Goal: Task Accomplishment & Management: Manage account settings

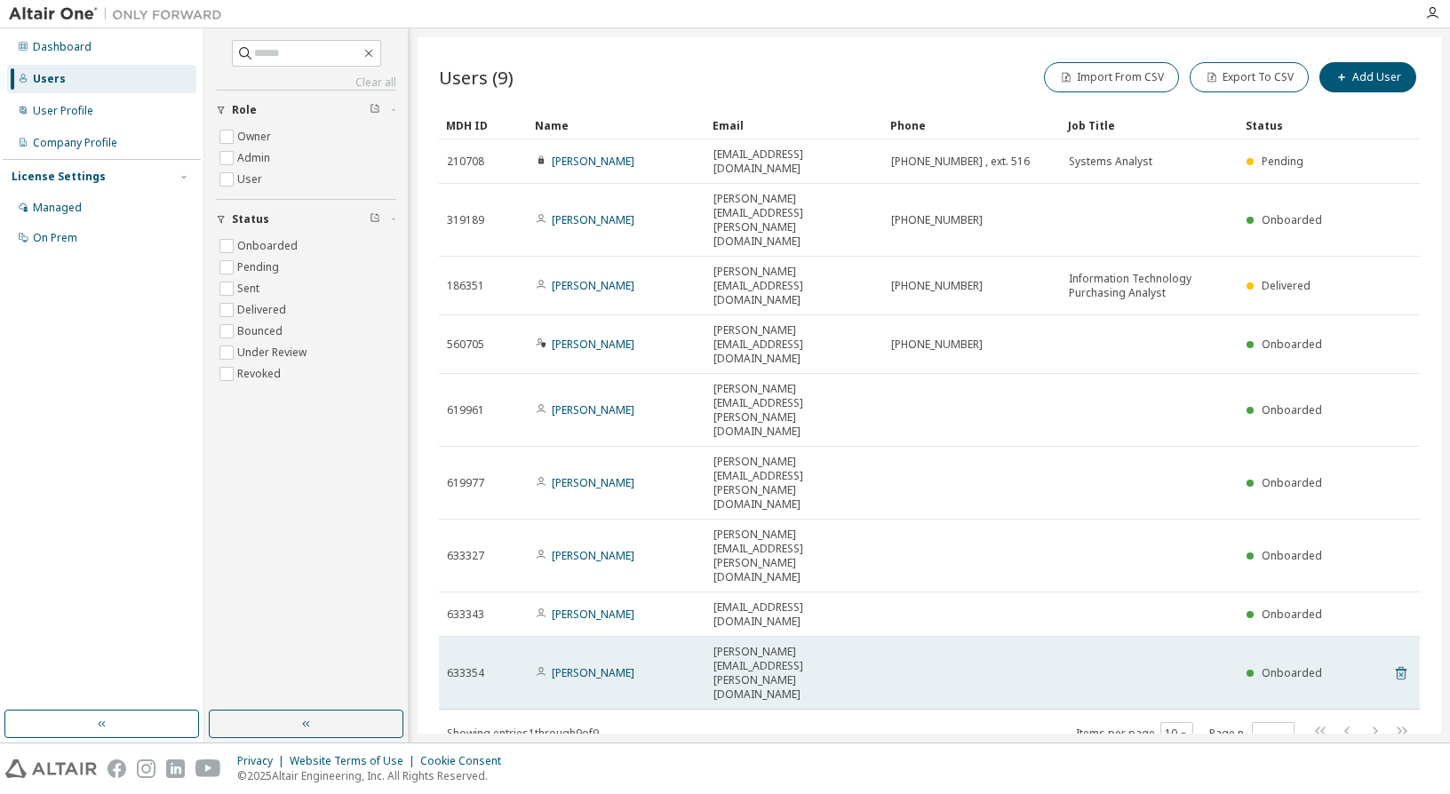
click at [1400, 663] on icon at bounding box center [1401, 673] width 16 height 21
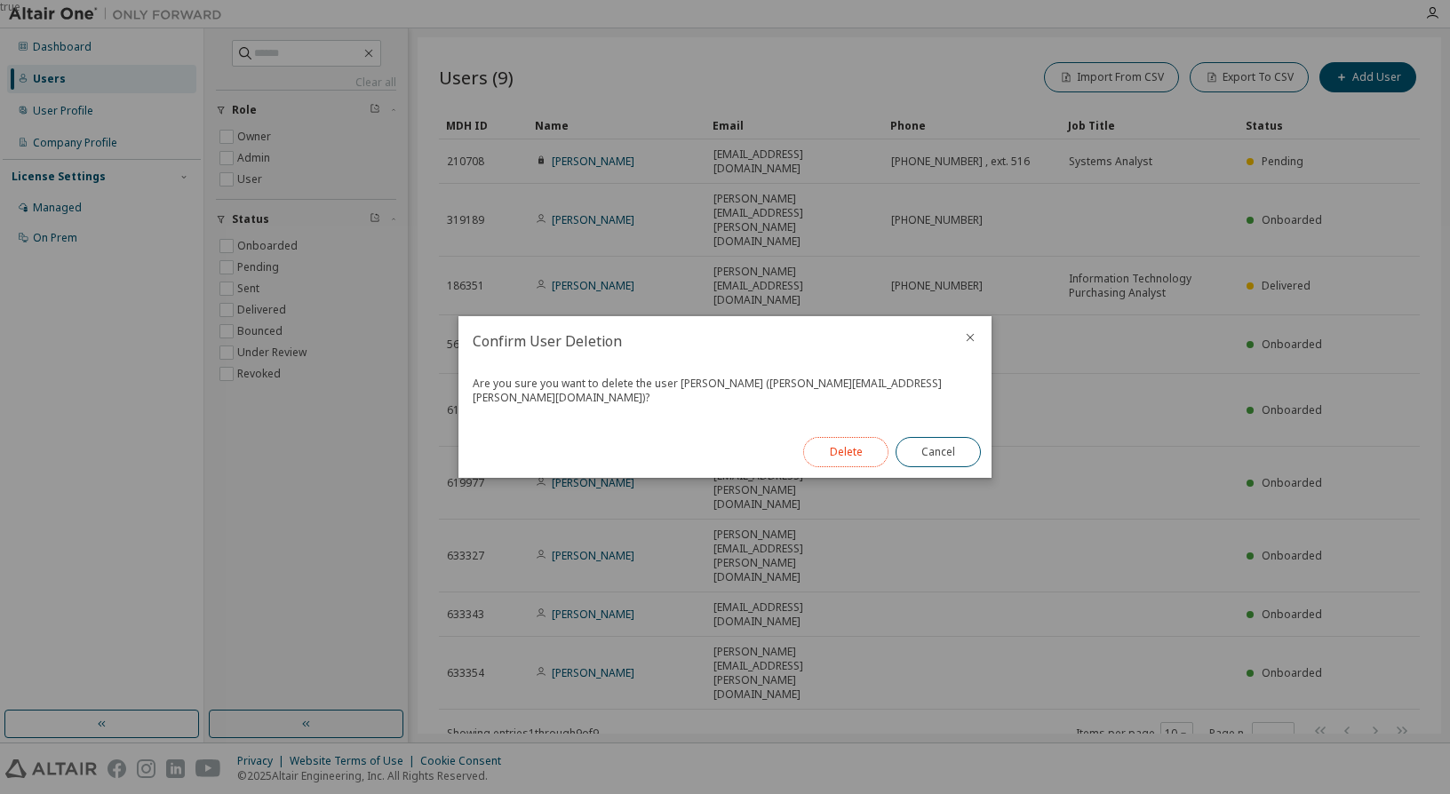
click at [863, 452] on button "Delete" at bounding box center [845, 452] width 85 height 30
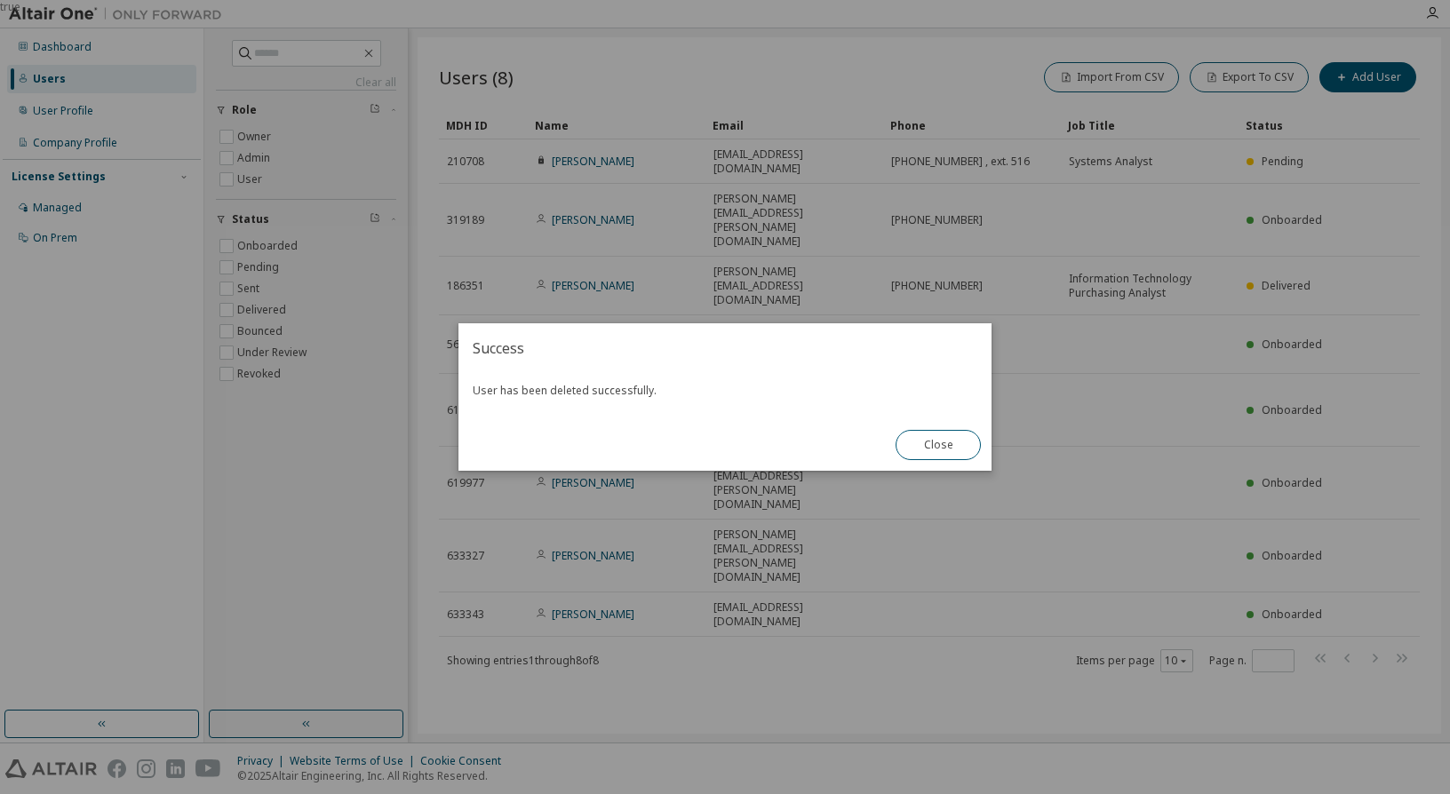
click at [931, 420] on div "Close" at bounding box center [938, 445] width 107 height 52
drag, startPoint x: 931, startPoint y: 420, endPoint x: 917, endPoint y: 446, distance: 29.4
click at [917, 446] on button "Close" at bounding box center [938, 445] width 85 height 30
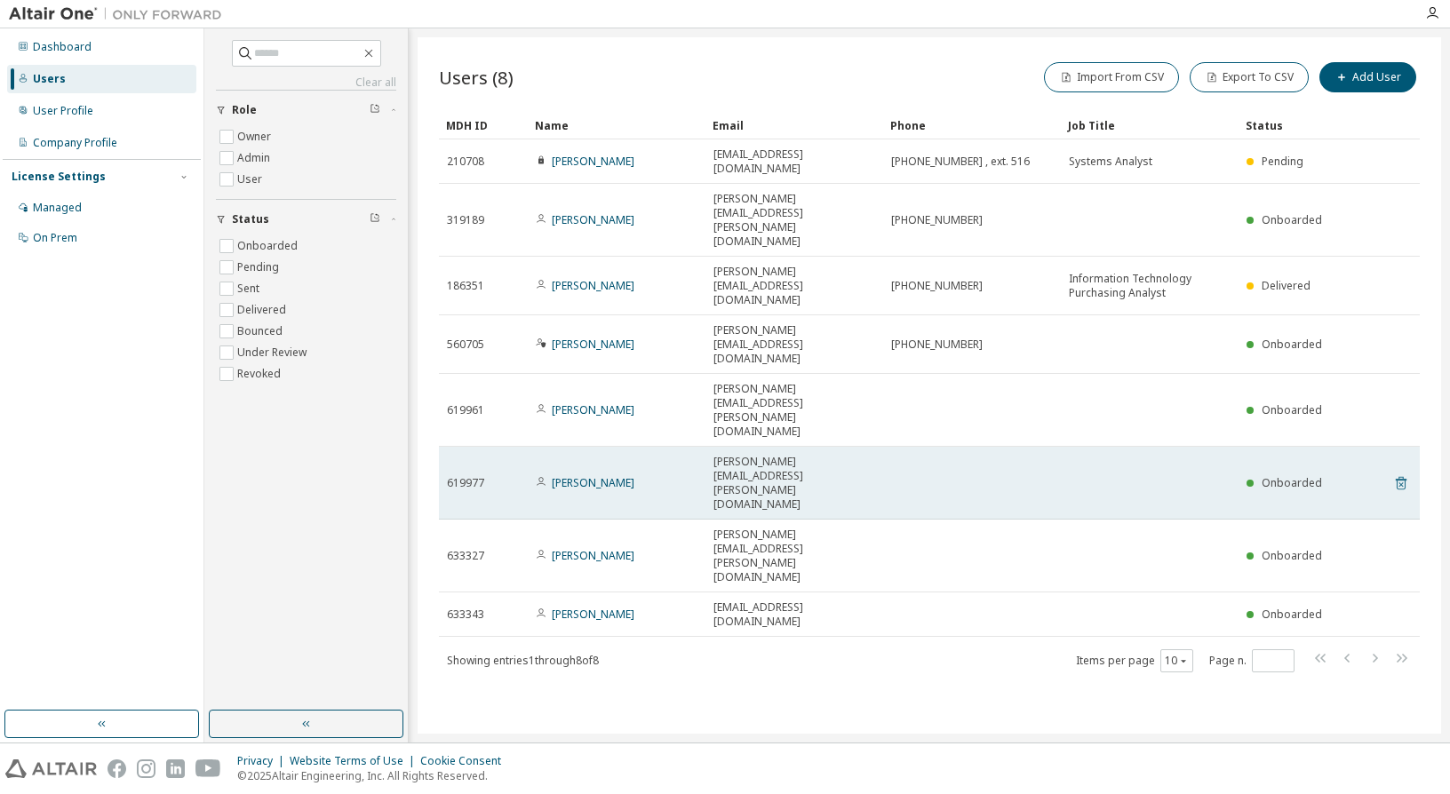
click at [1402, 483] on icon at bounding box center [1401, 485] width 4 height 4
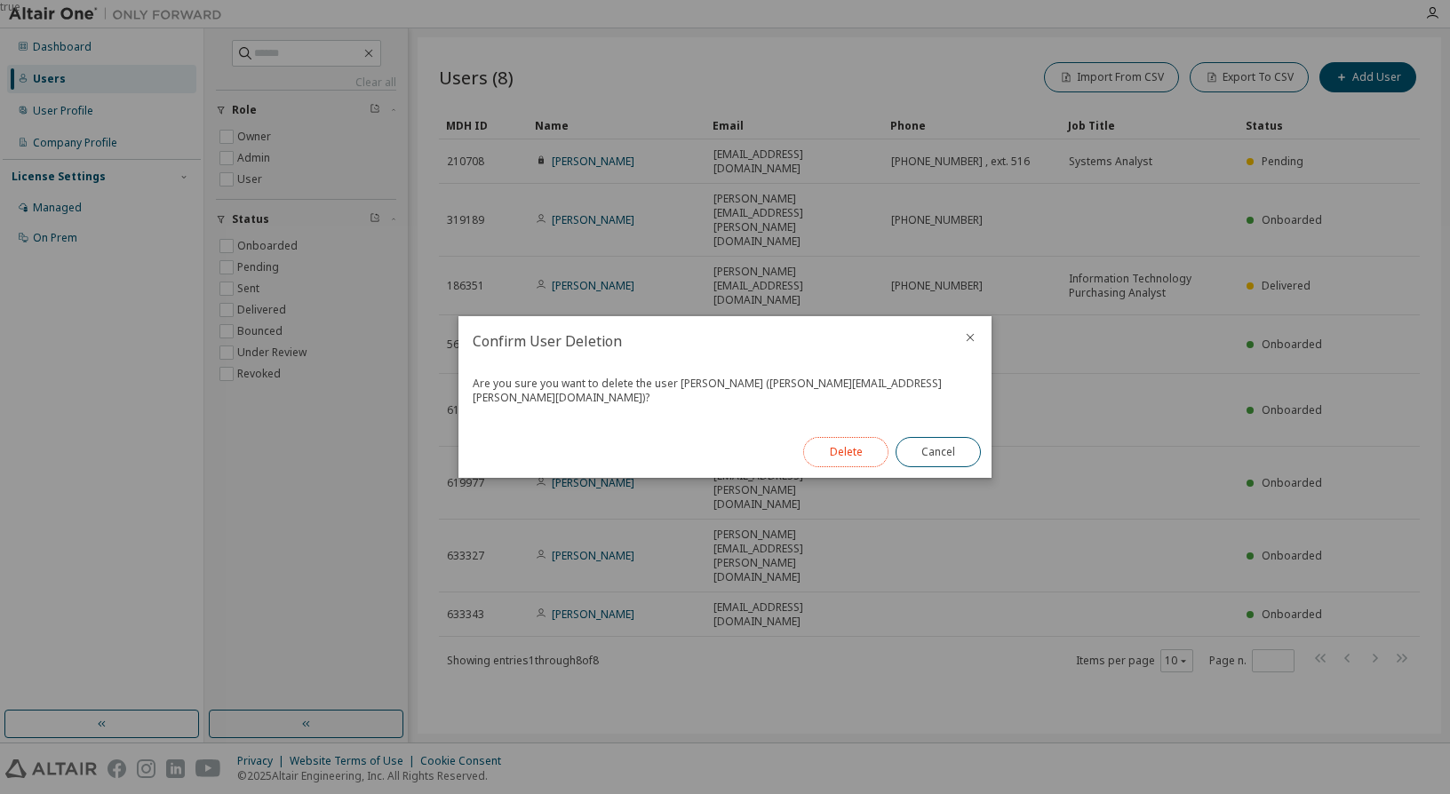
click at [866, 443] on button "Delete" at bounding box center [845, 452] width 85 height 30
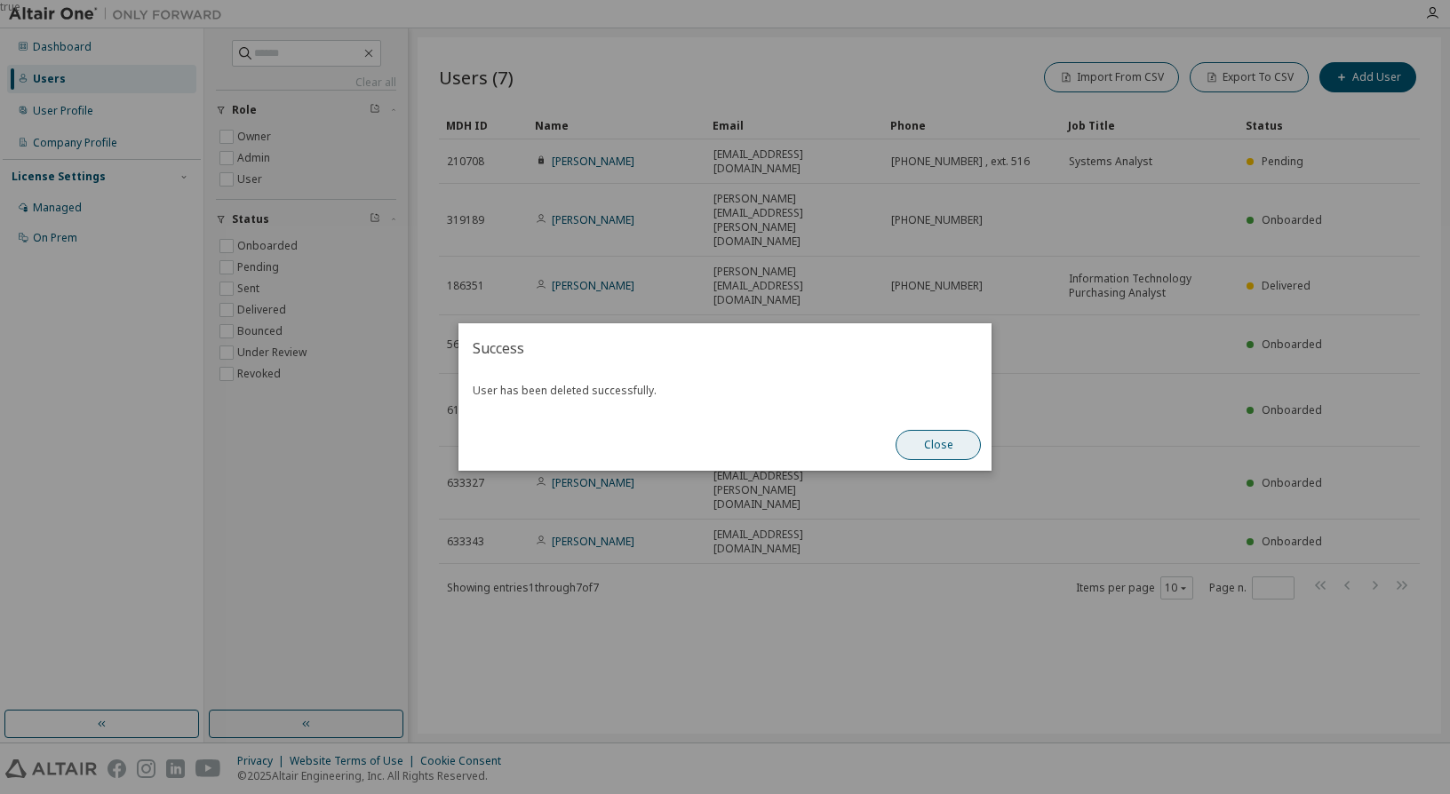
click at [959, 451] on button "Close" at bounding box center [938, 445] width 85 height 30
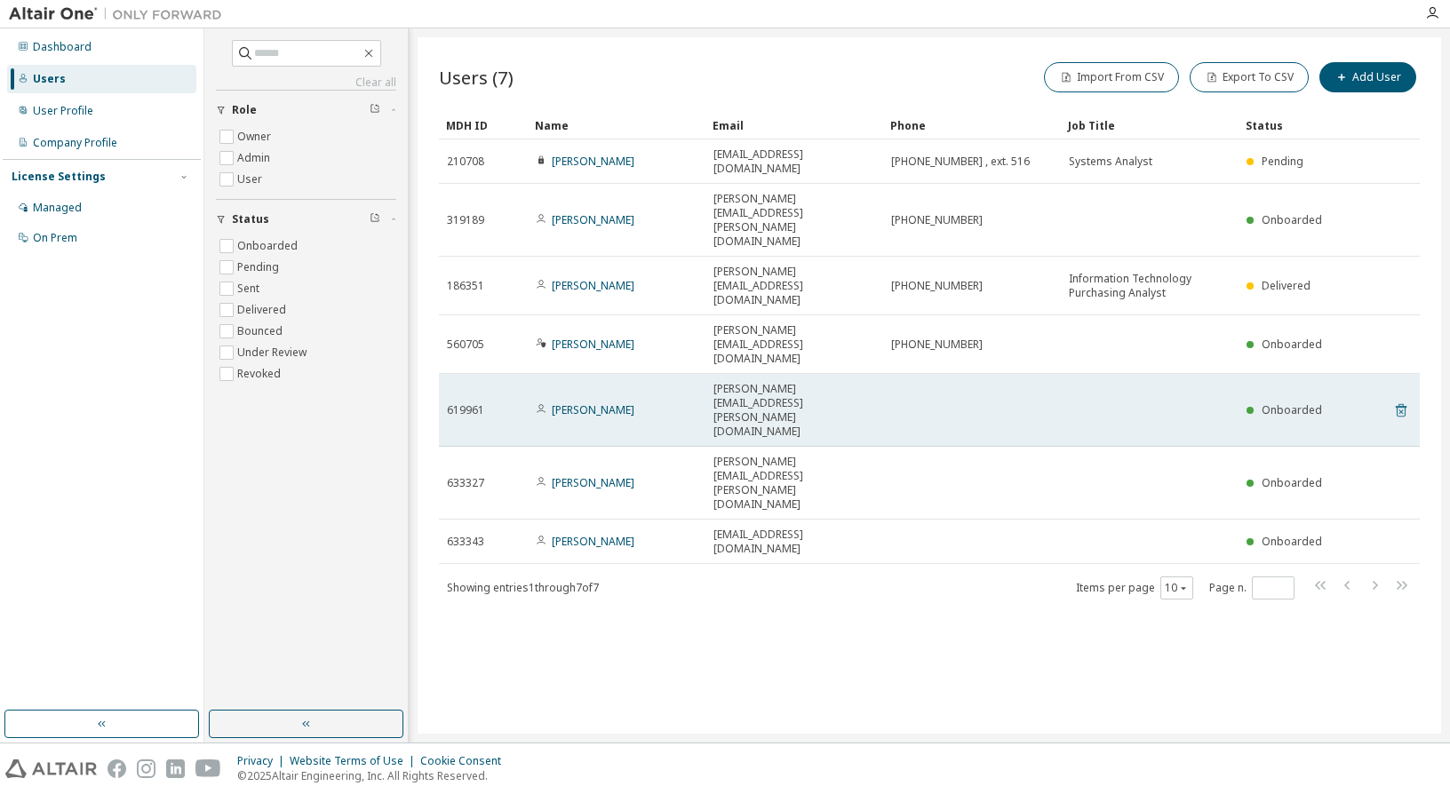
click at [1397, 404] on icon at bounding box center [1401, 410] width 11 height 13
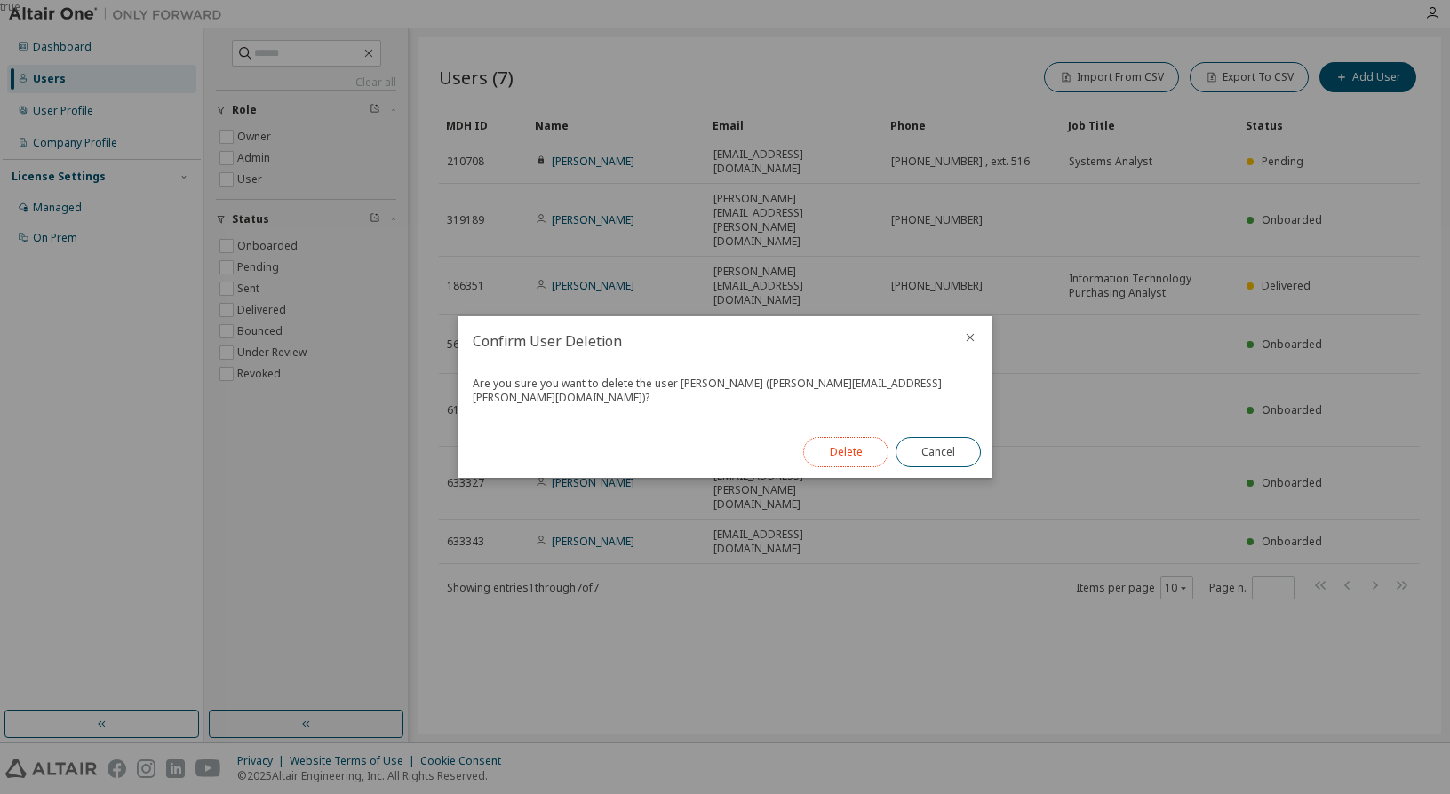
click at [852, 445] on button "Delete" at bounding box center [845, 452] width 85 height 30
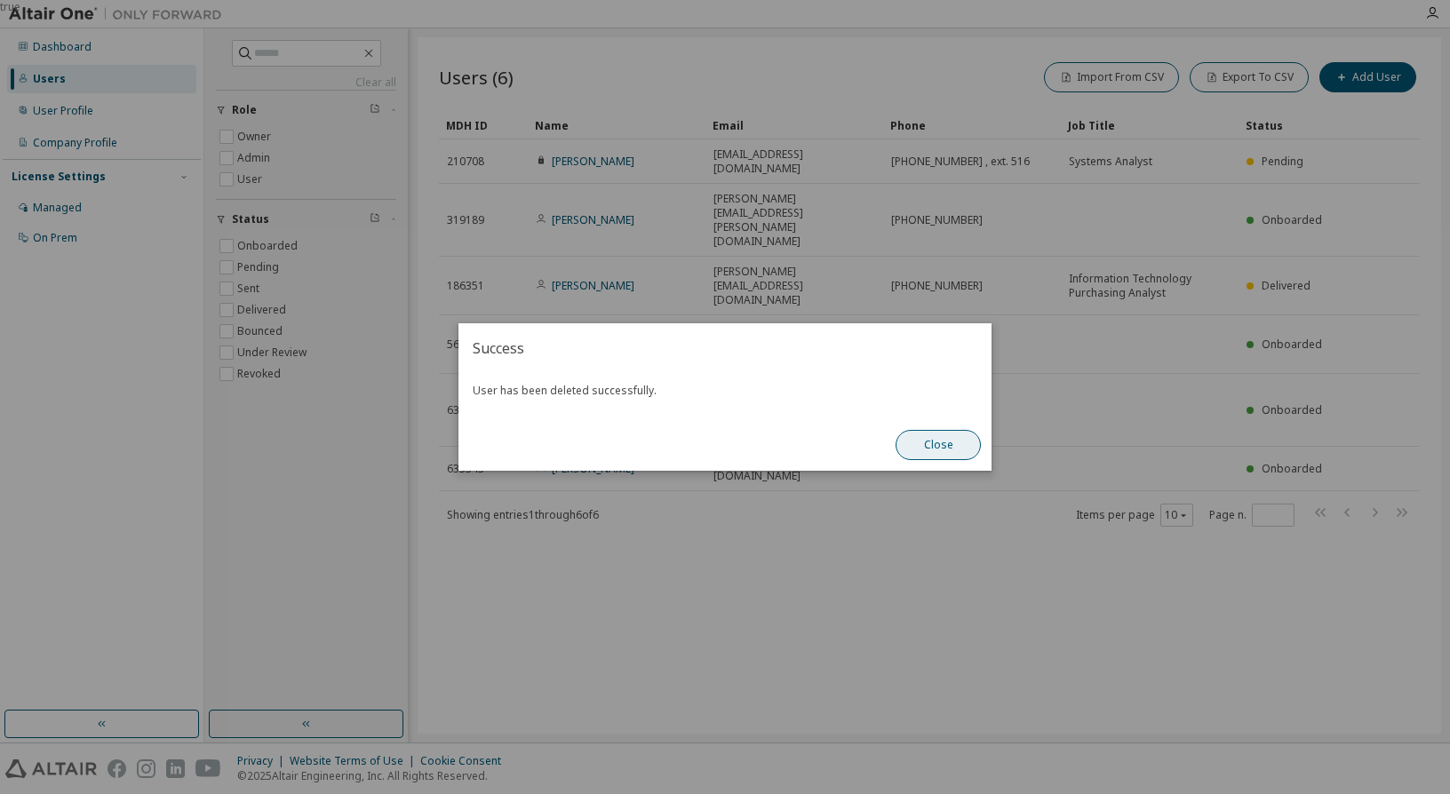
click at [945, 447] on button "Close" at bounding box center [938, 445] width 85 height 30
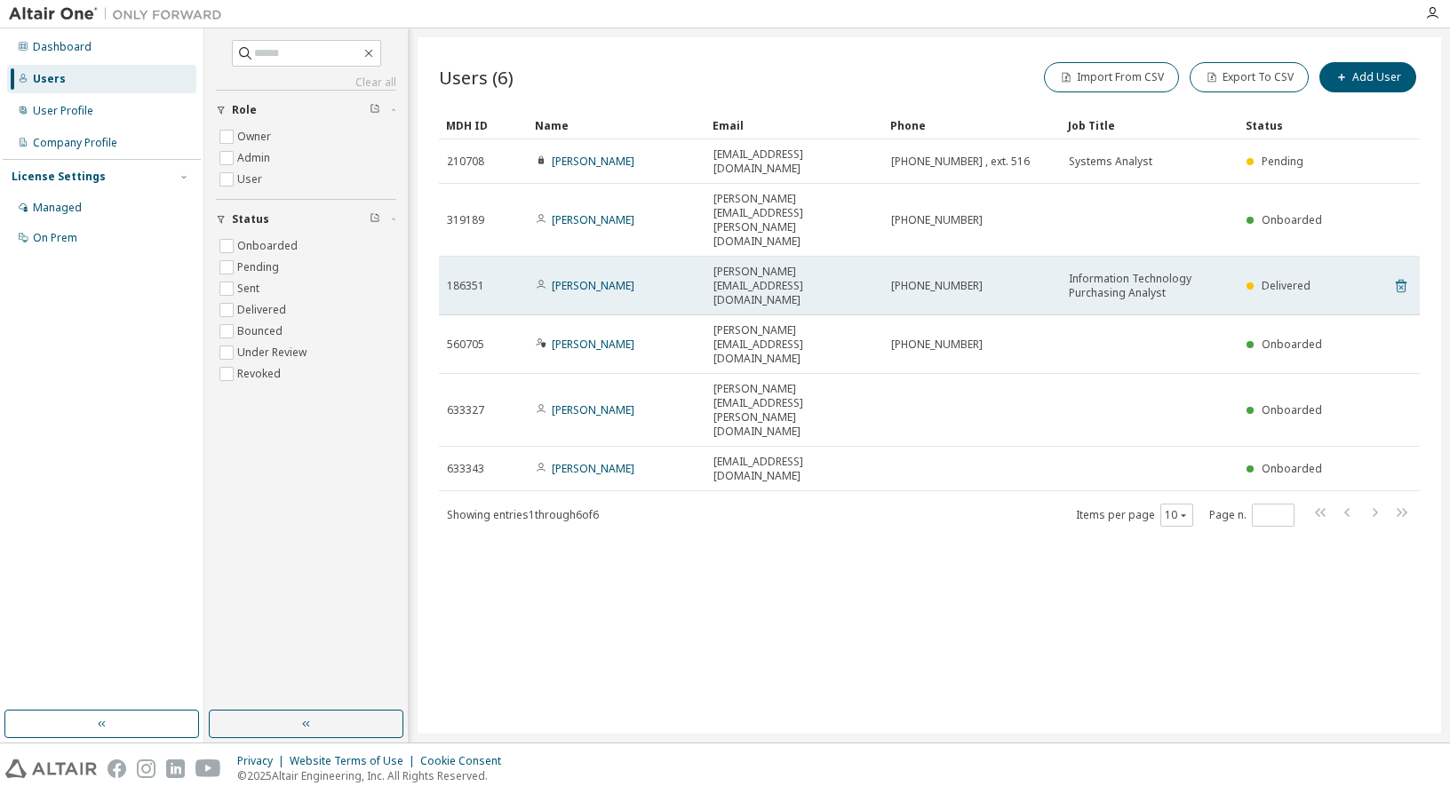
click at [1402, 285] on icon at bounding box center [1401, 287] width 4 height 4
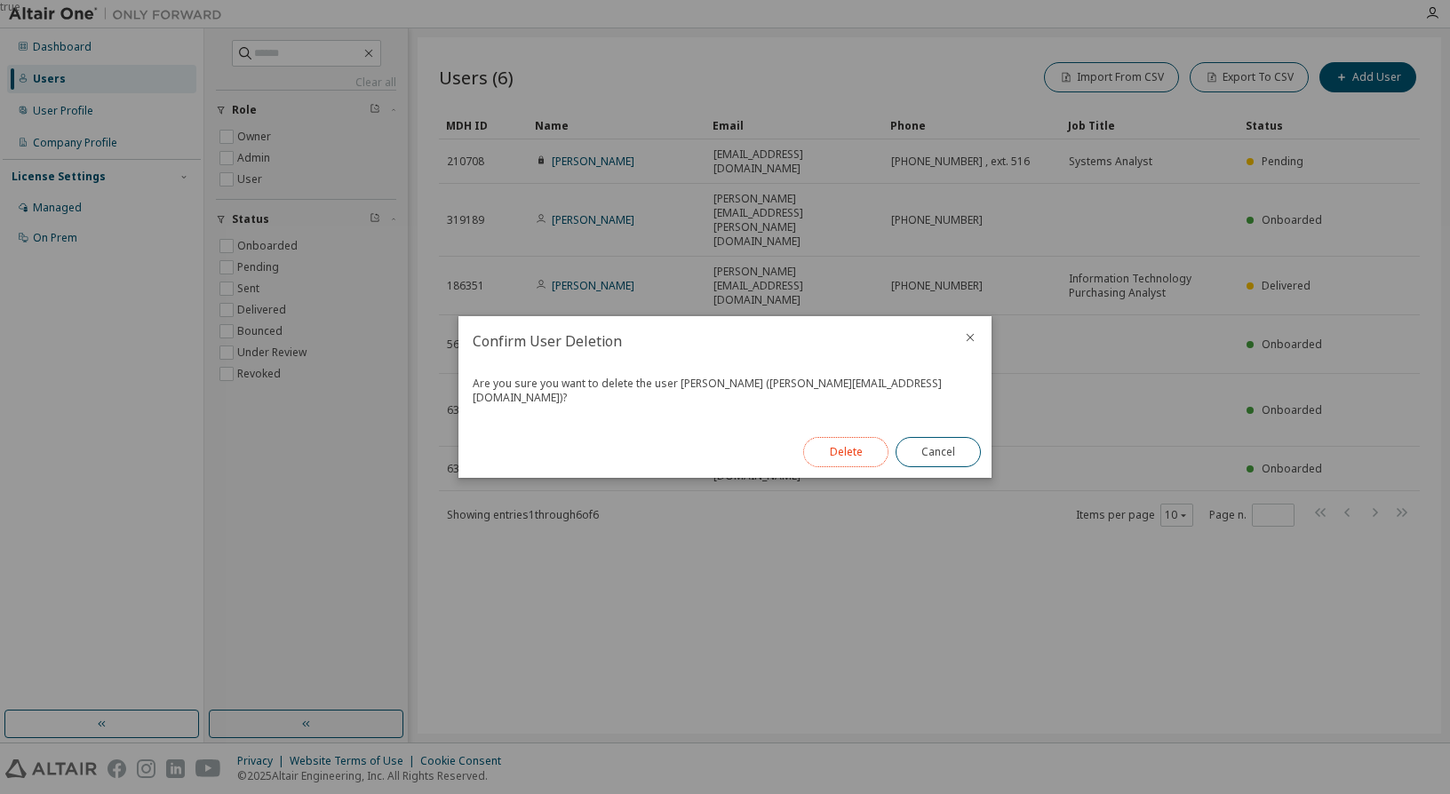
click at [851, 442] on button "Delete" at bounding box center [845, 452] width 85 height 30
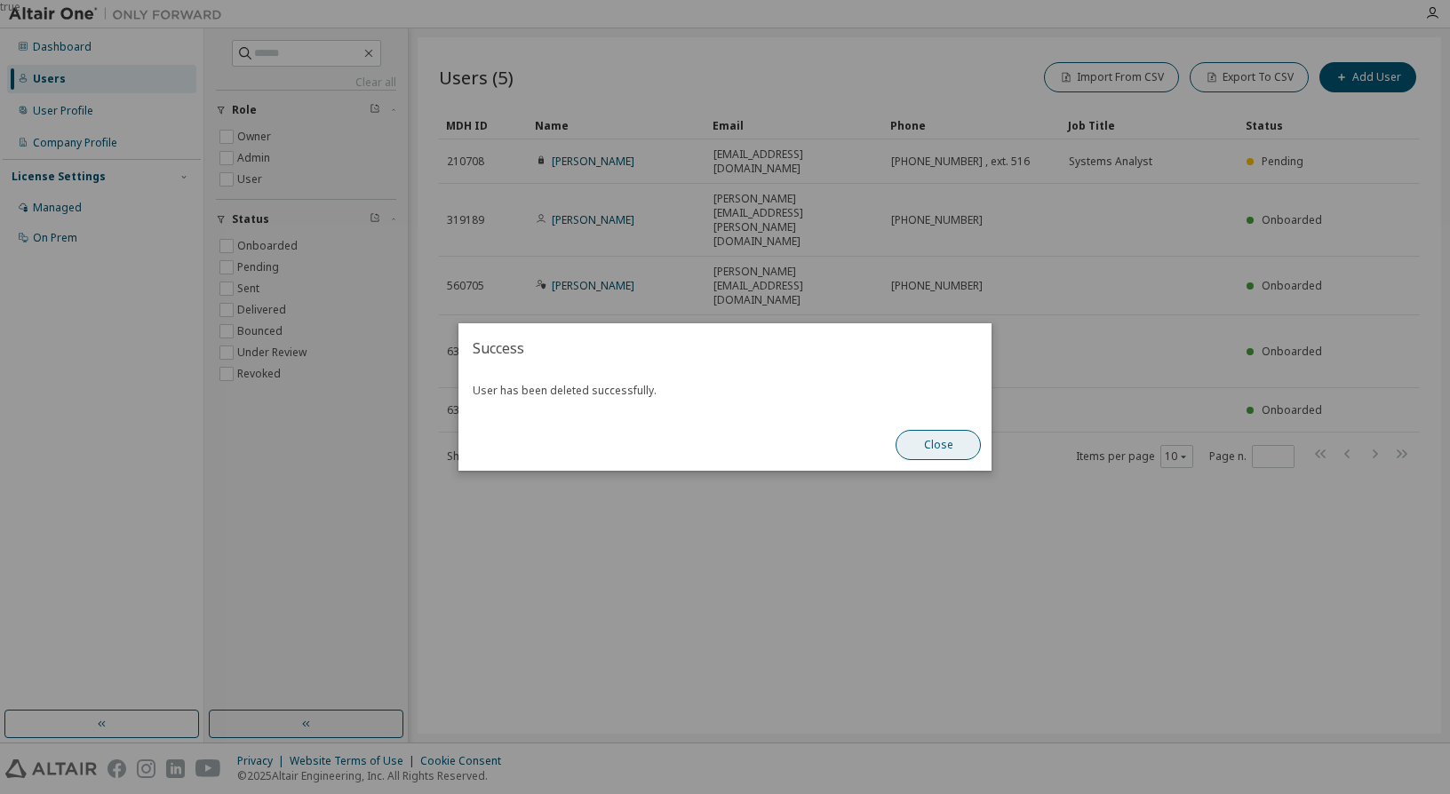
click at [949, 450] on button "Close" at bounding box center [938, 445] width 85 height 30
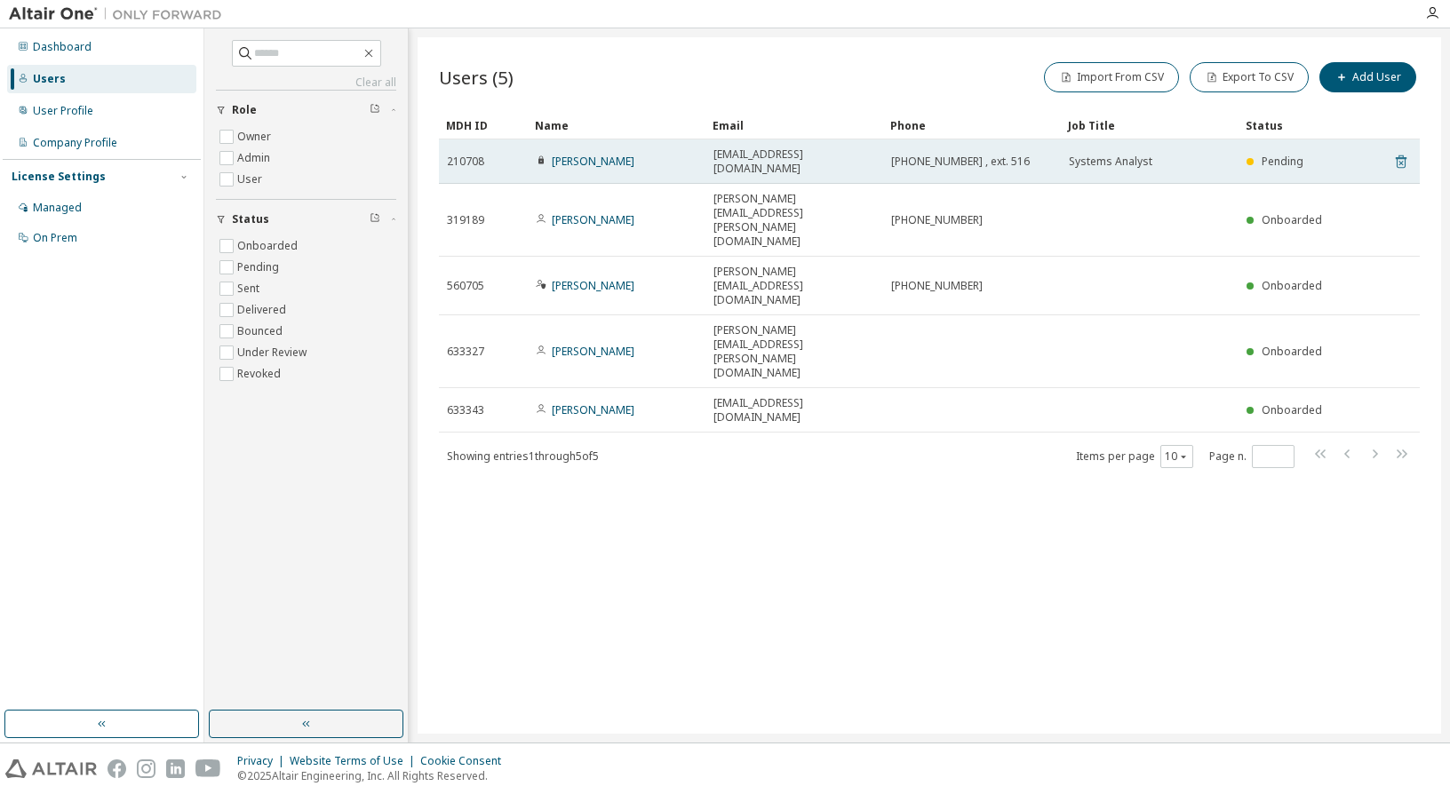
click at [1397, 151] on icon at bounding box center [1401, 161] width 16 height 21
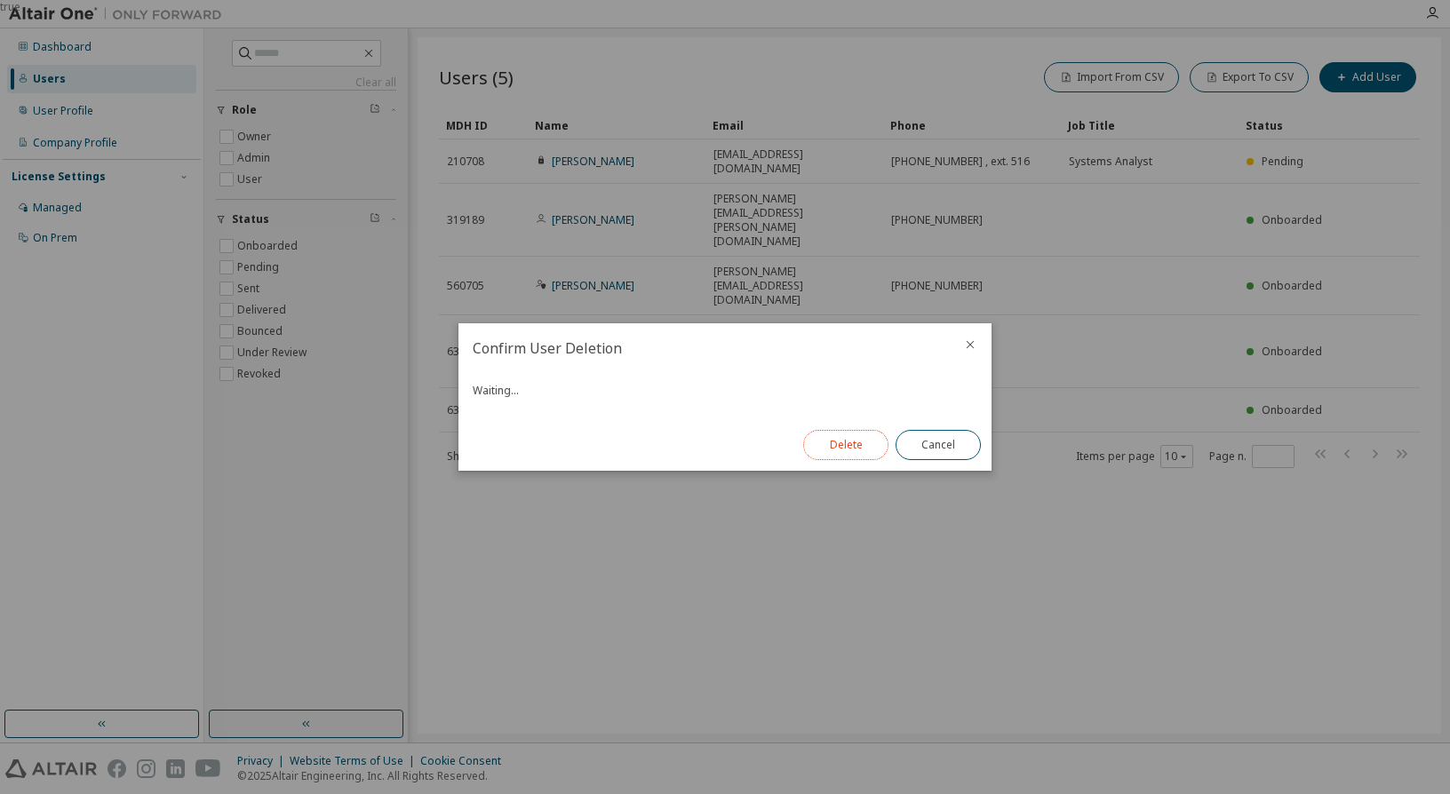
click at [860, 447] on button "Delete" at bounding box center [845, 445] width 85 height 30
click at [948, 442] on button "Close" at bounding box center [938, 445] width 85 height 30
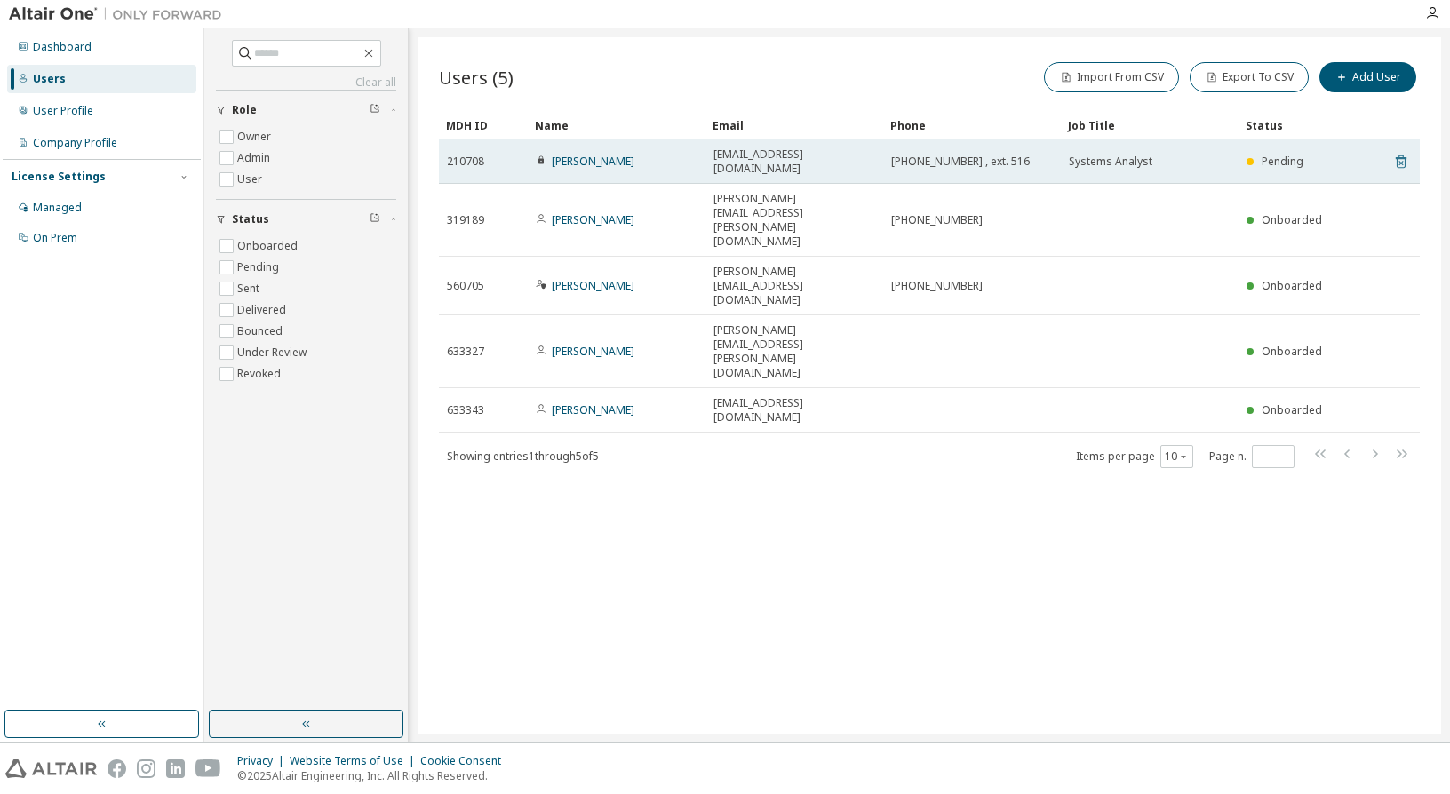
click at [1405, 156] on icon at bounding box center [1401, 162] width 11 height 13
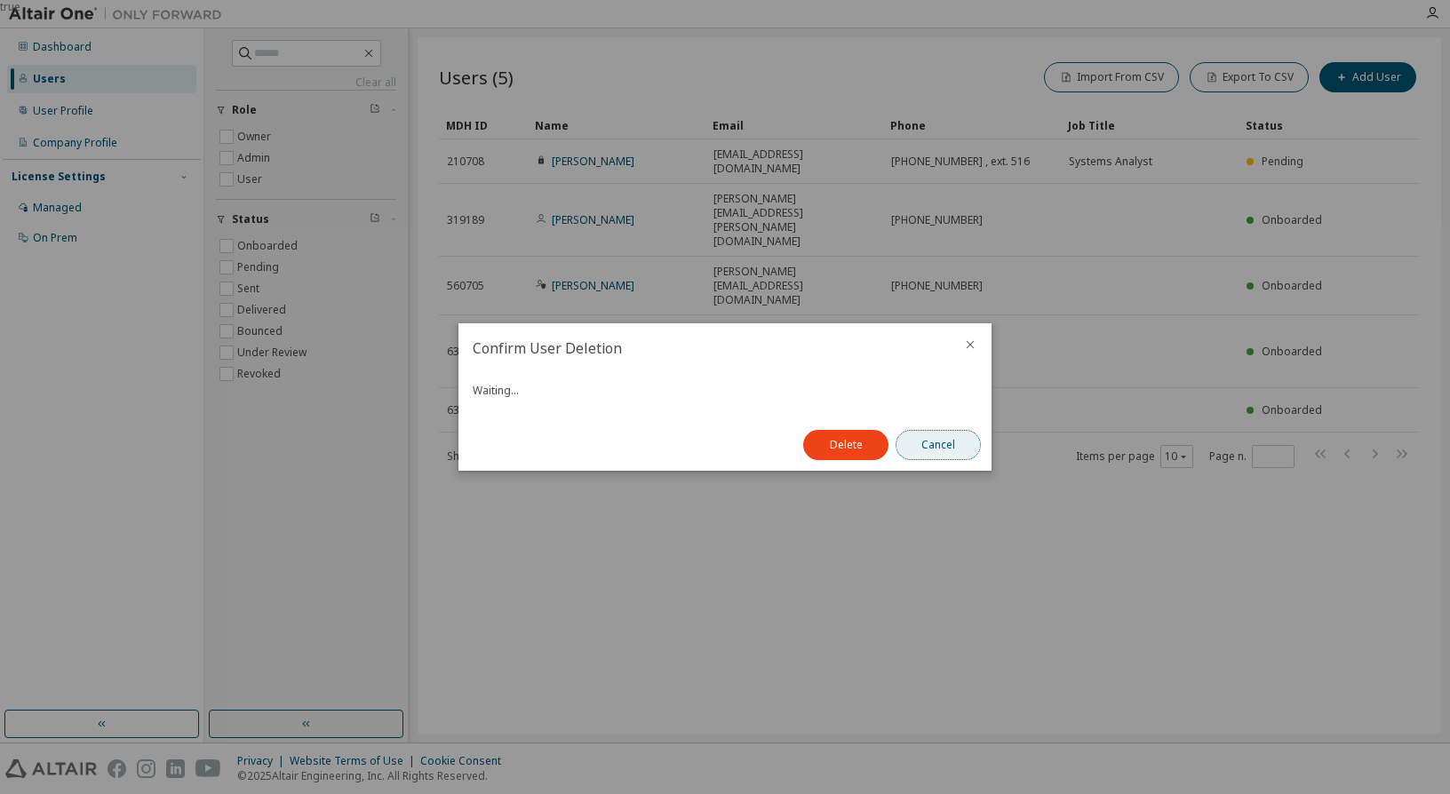
click at [950, 451] on button "Cancel" at bounding box center [938, 445] width 85 height 30
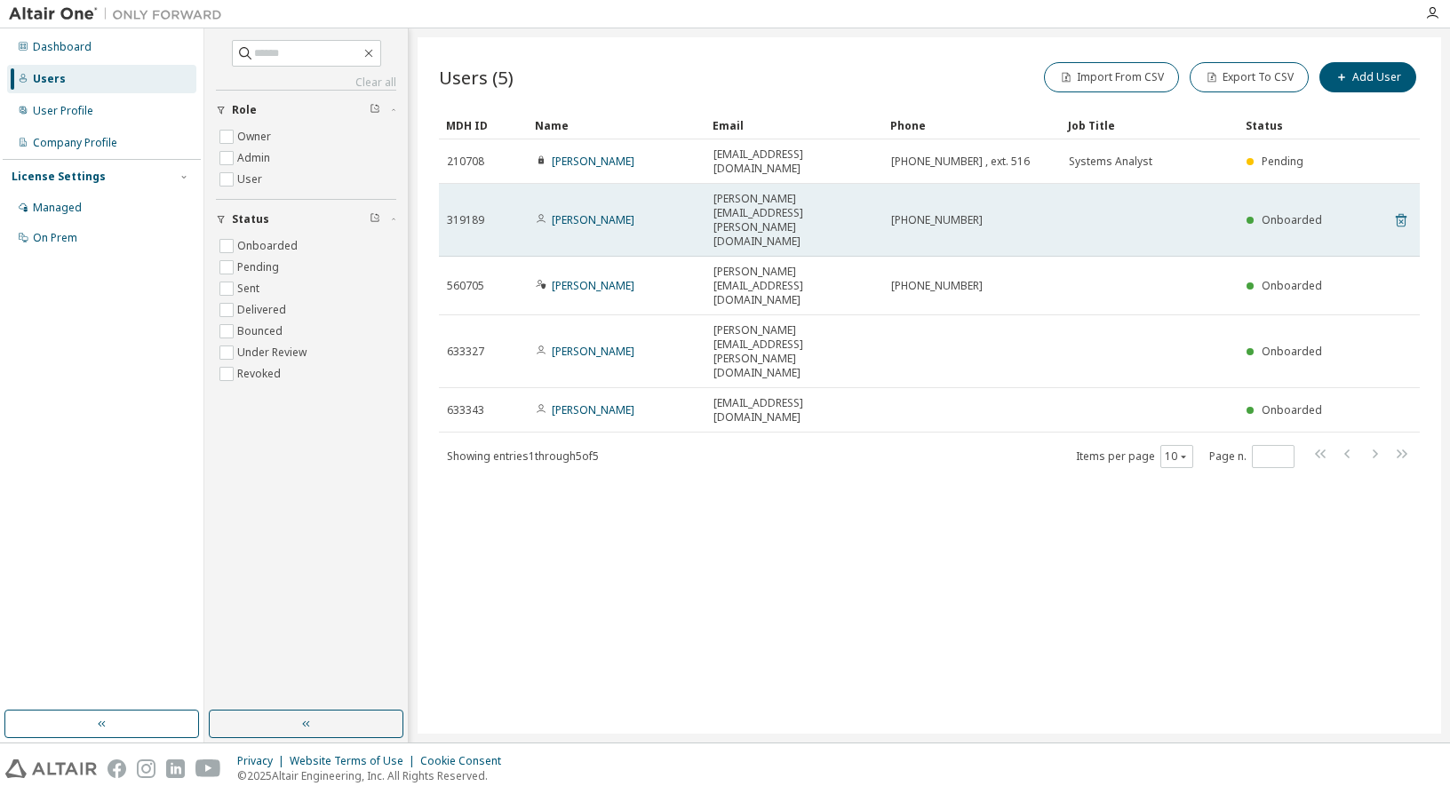
click at [1398, 214] on icon at bounding box center [1401, 220] width 11 height 13
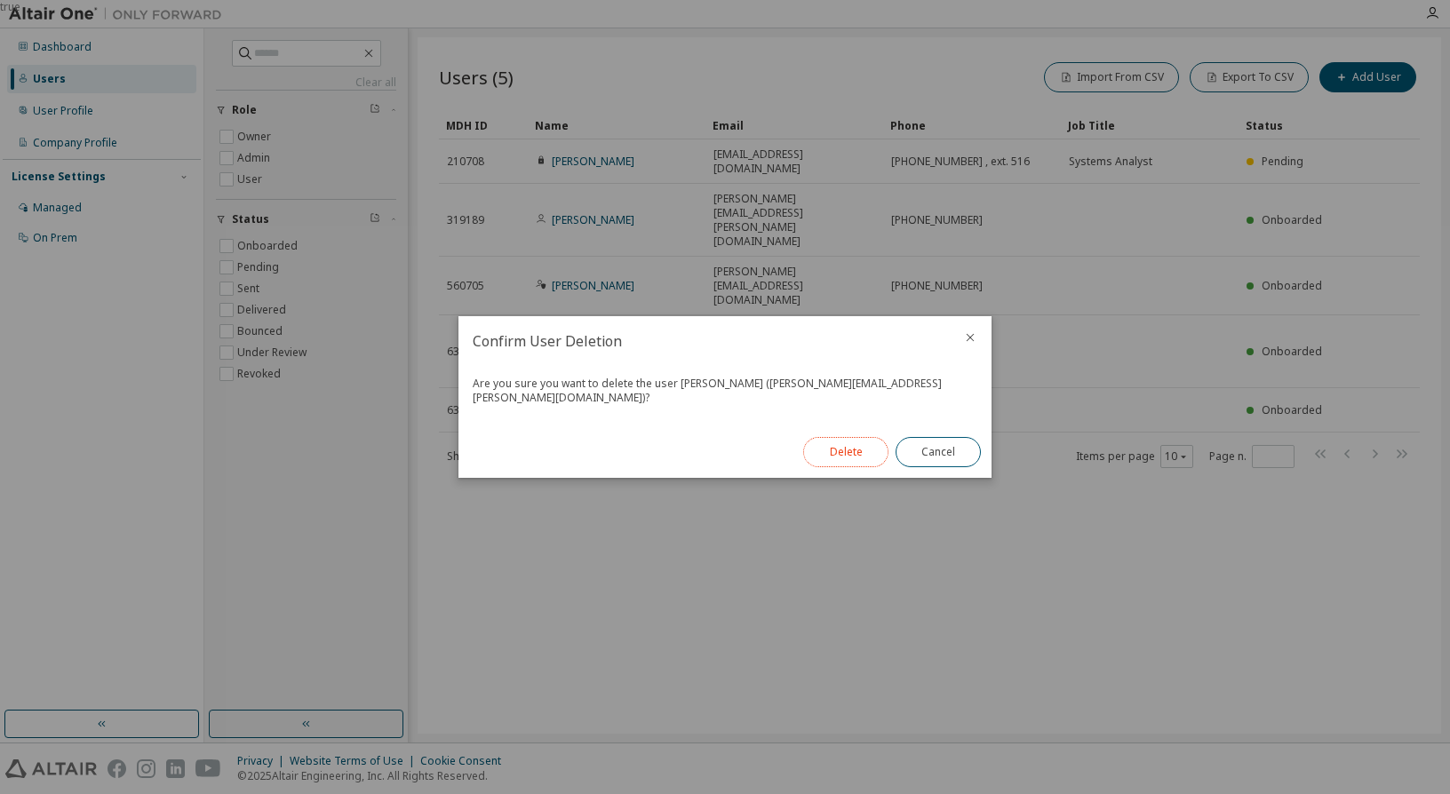
click at [852, 446] on button "Delete" at bounding box center [845, 452] width 85 height 30
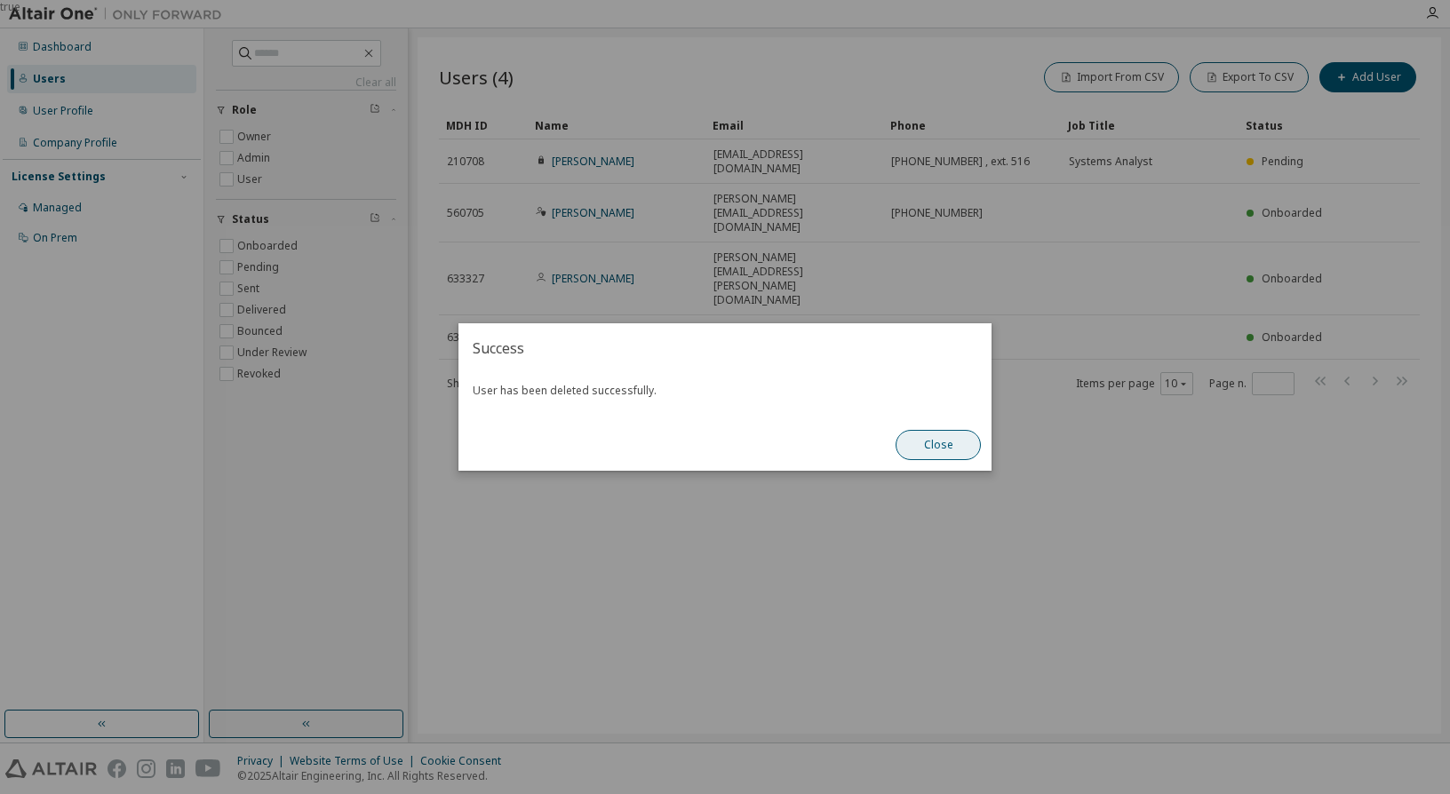
click at [944, 436] on button "Close" at bounding box center [938, 445] width 85 height 30
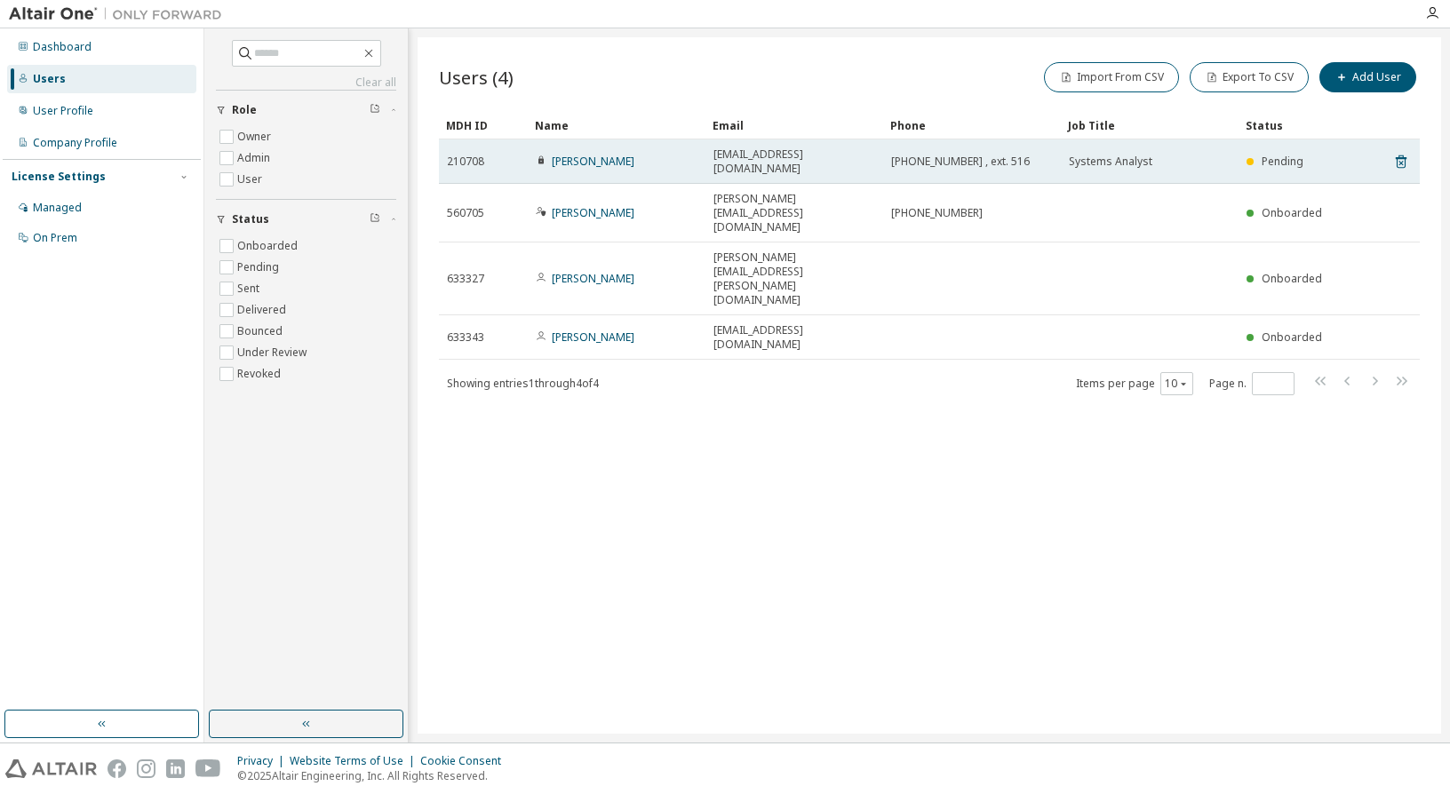
click at [882, 148] on td "[EMAIL_ADDRESS][DOMAIN_NAME]" at bounding box center [795, 162] width 178 height 44
click at [597, 159] on link "[PERSON_NAME]" at bounding box center [593, 161] width 83 height 15
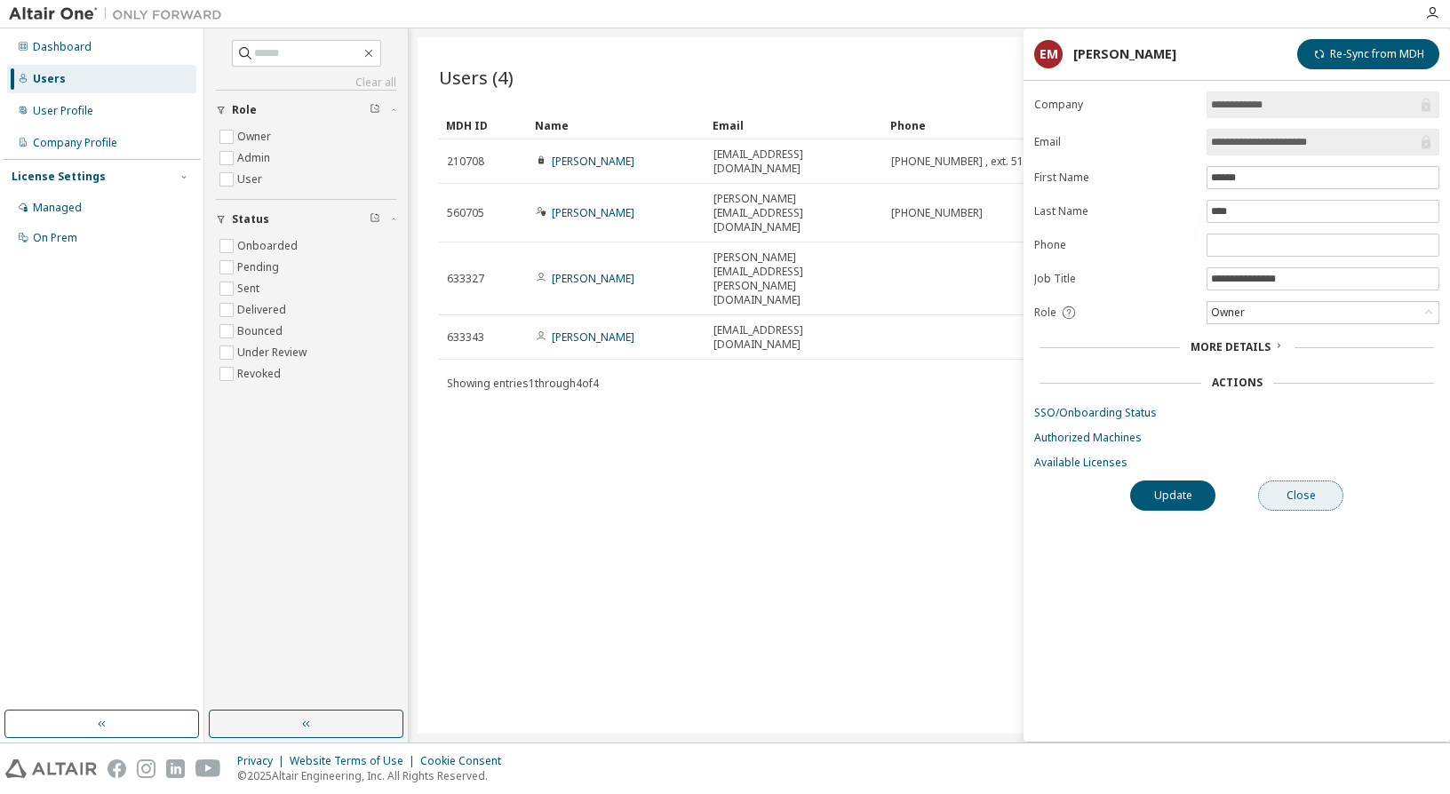
click at [1306, 498] on button "Close" at bounding box center [1300, 496] width 85 height 30
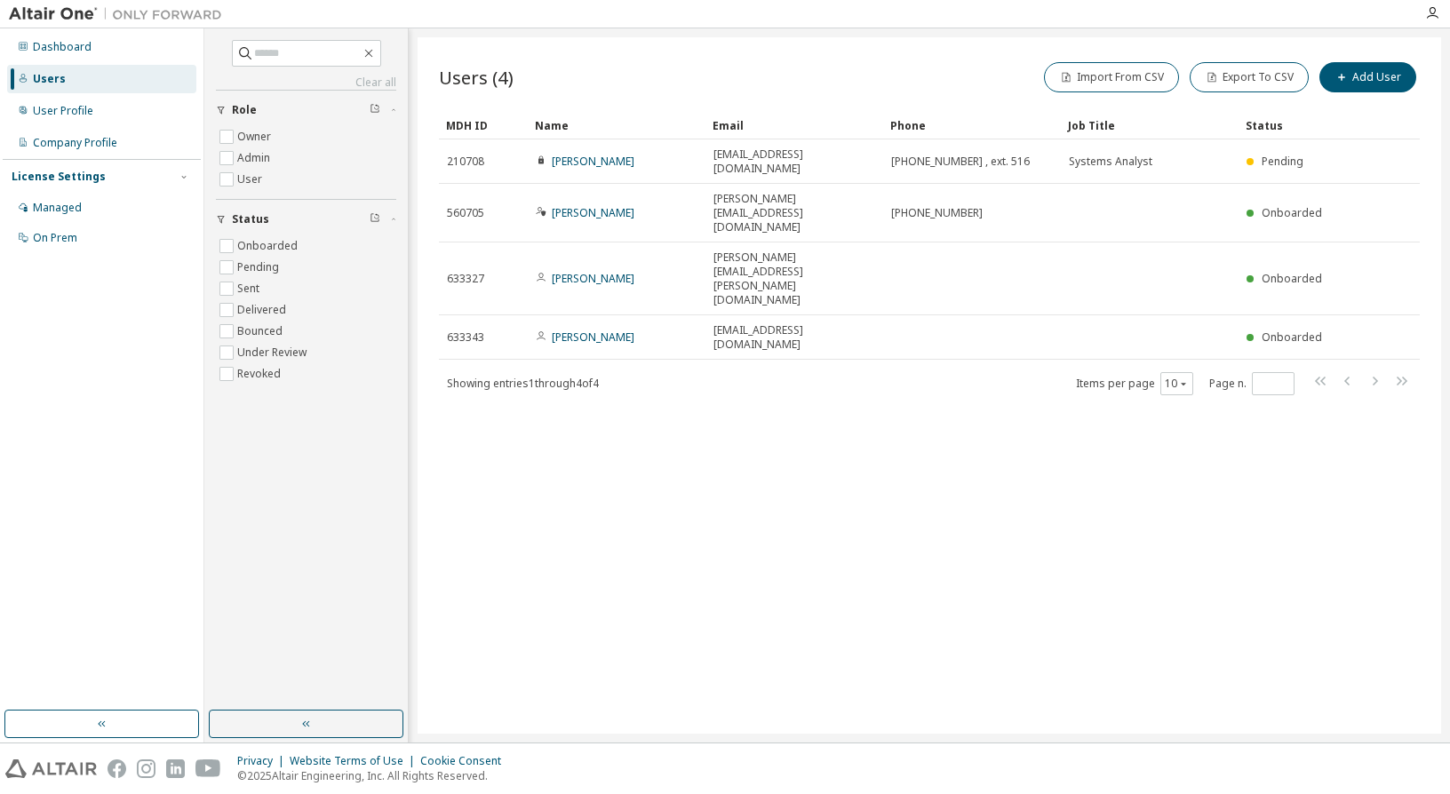
click at [1252, 356] on div "Users (4) Import From CSV Export To CSV Add User Clear Load Save Save As Field …" at bounding box center [930, 385] width 1024 height 697
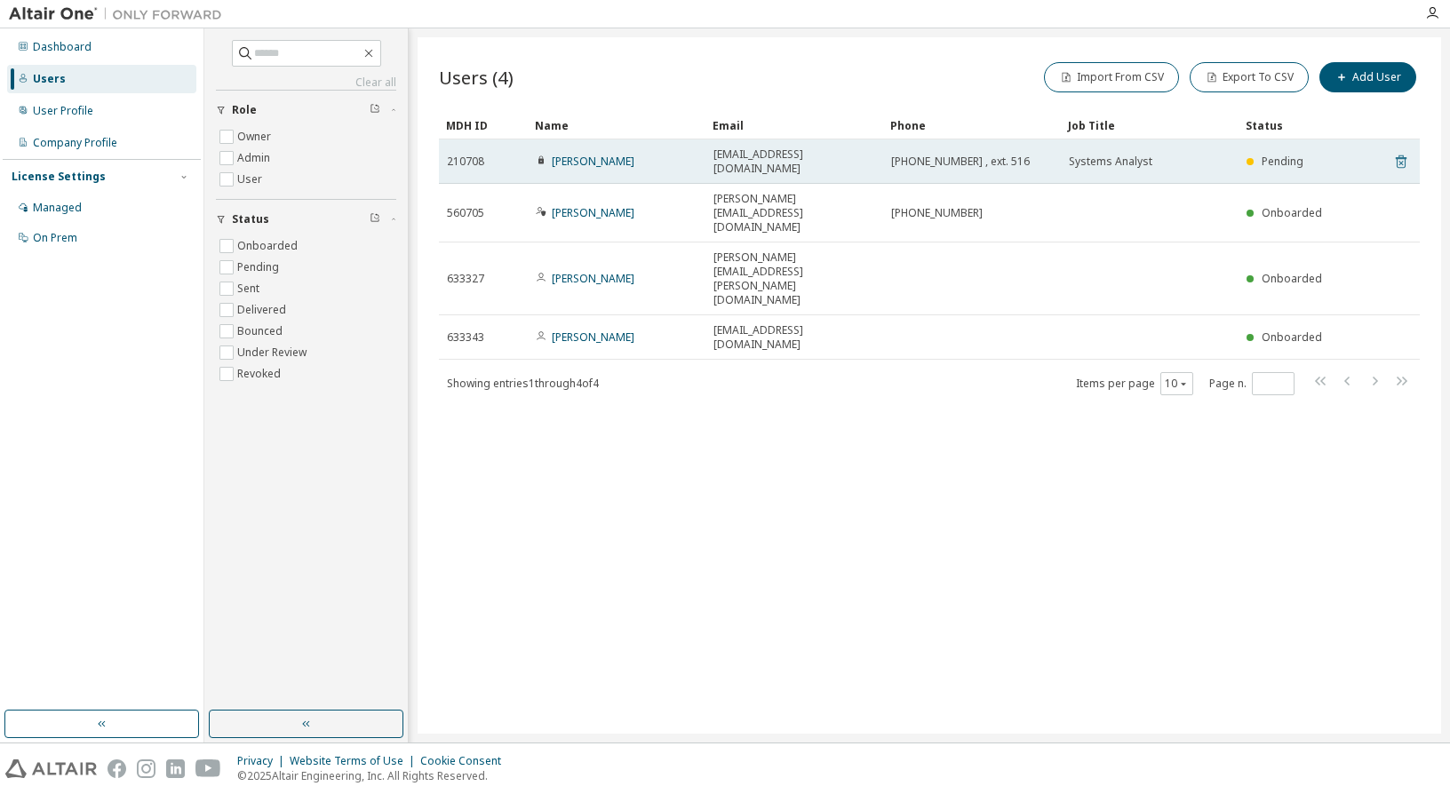
click at [1400, 156] on icon at bounding box center [1401, 162] width 11 height 13
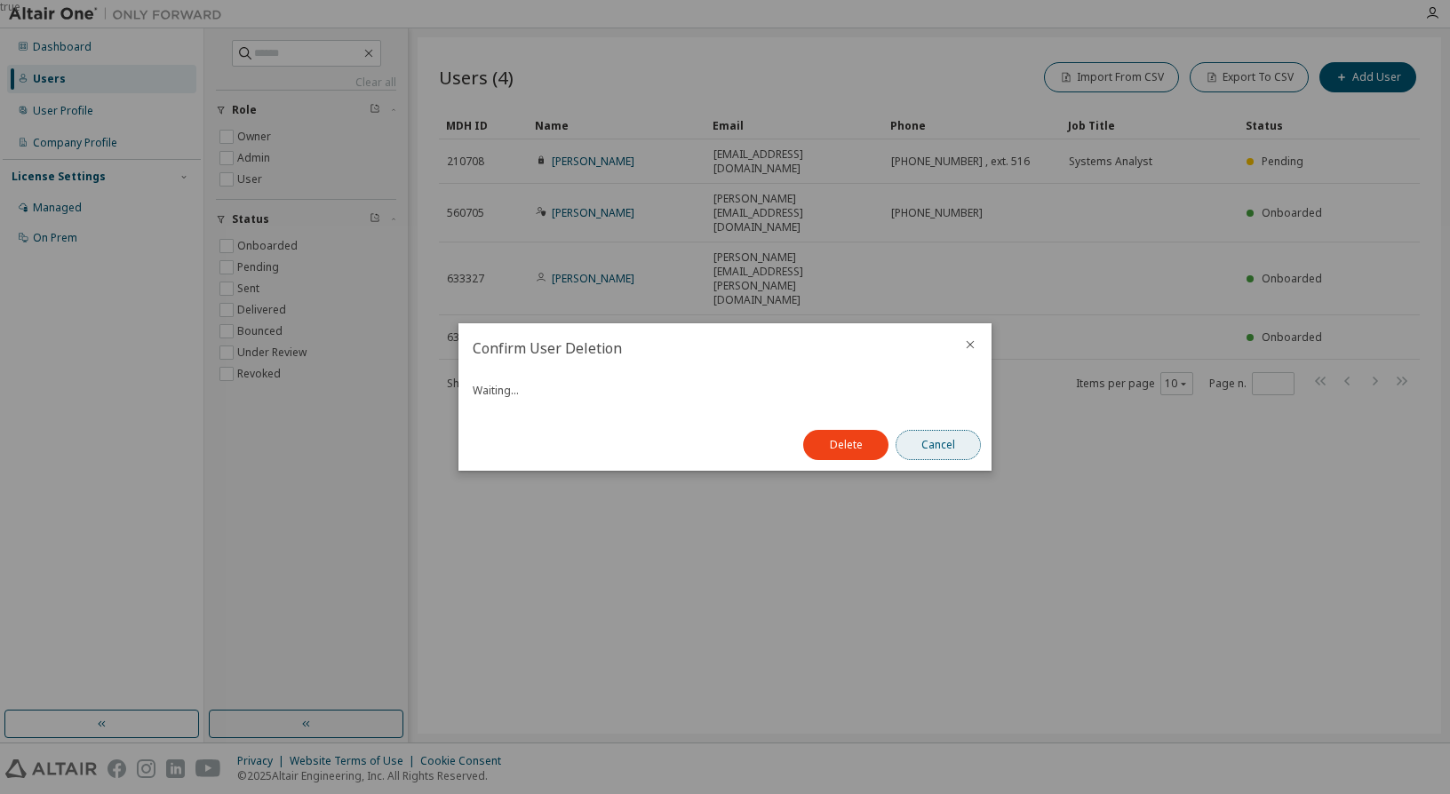
click at [960, 439] on button "Cancel" at bounding box center [938, 445] width 85 height 30
